Goal: Information Seeking & Learning: Learn about a topic

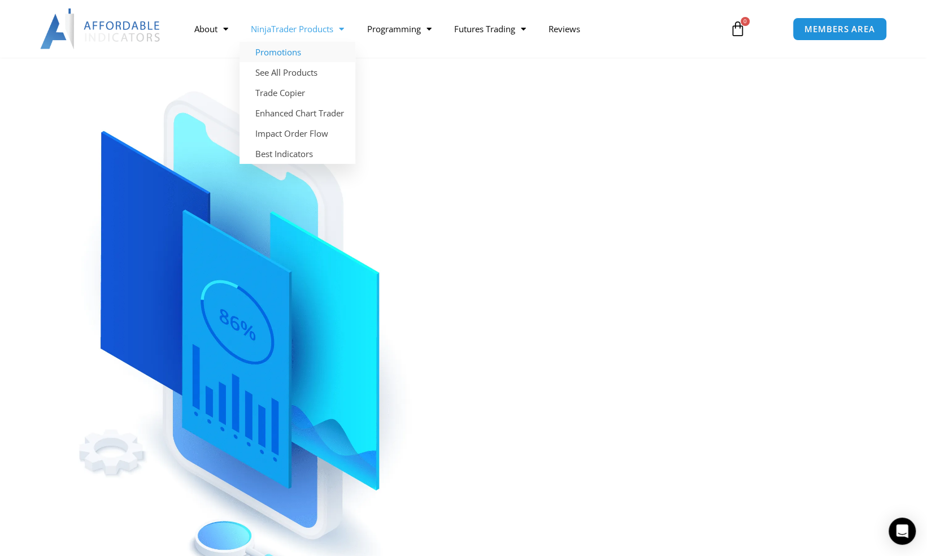
click at [276, 52] on link "Promotions" at bounding box center [297, 52] width 116 height 20
